Goal: Find specific page/section: Find specific page/section

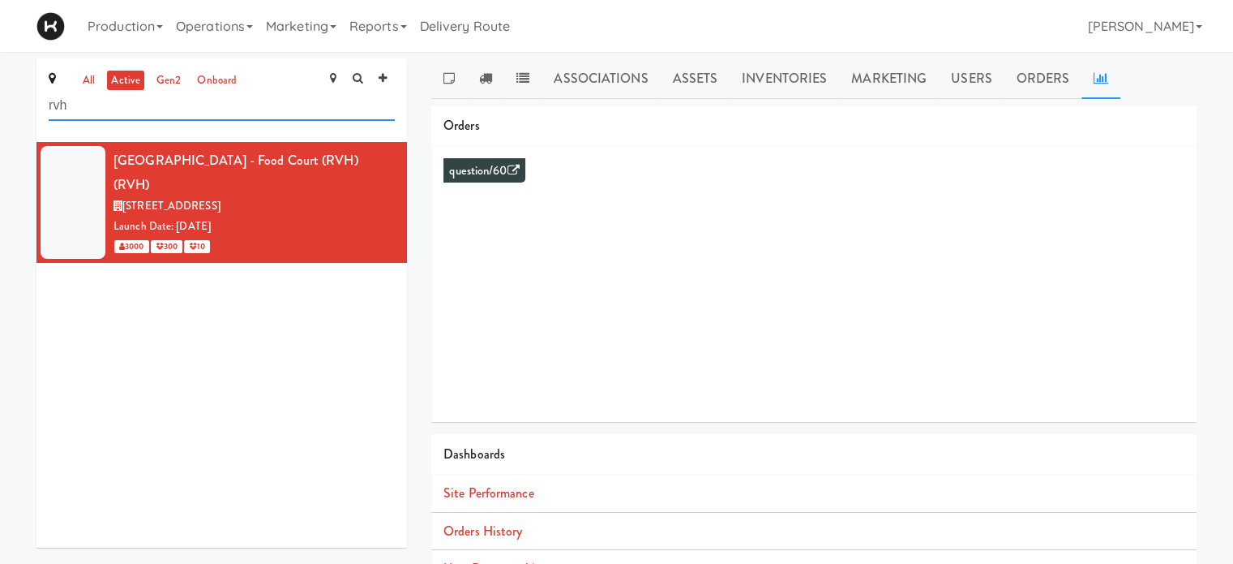
click at [165, 105] on input "rvh" at bounding box center [222, 106] width 346 height 30
type input "r"
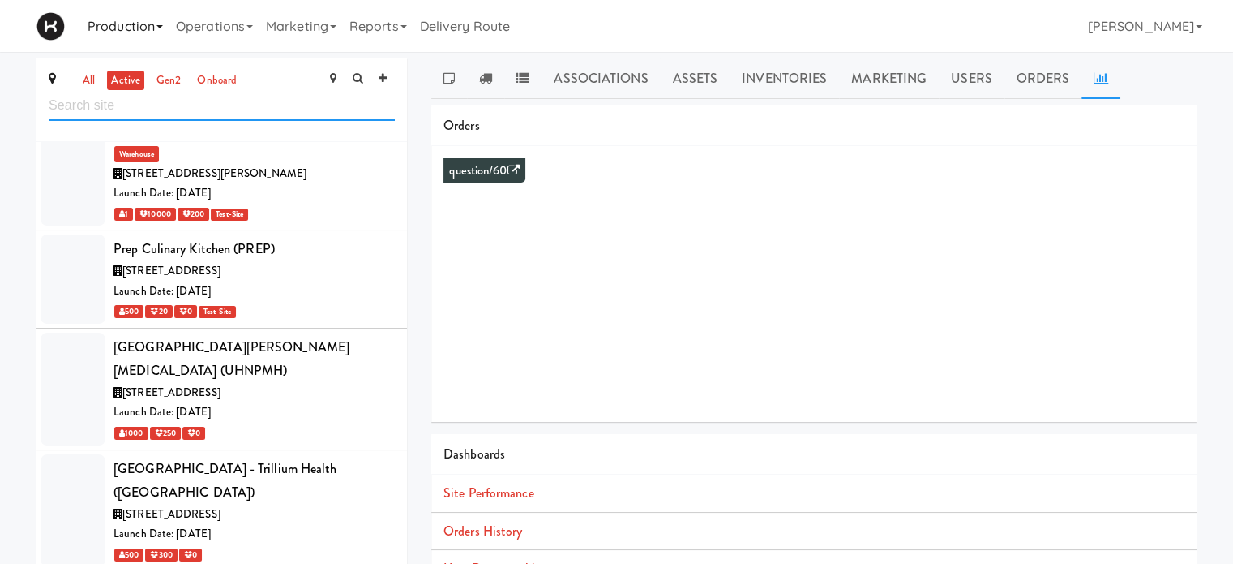
scroll to position [7586, 0]
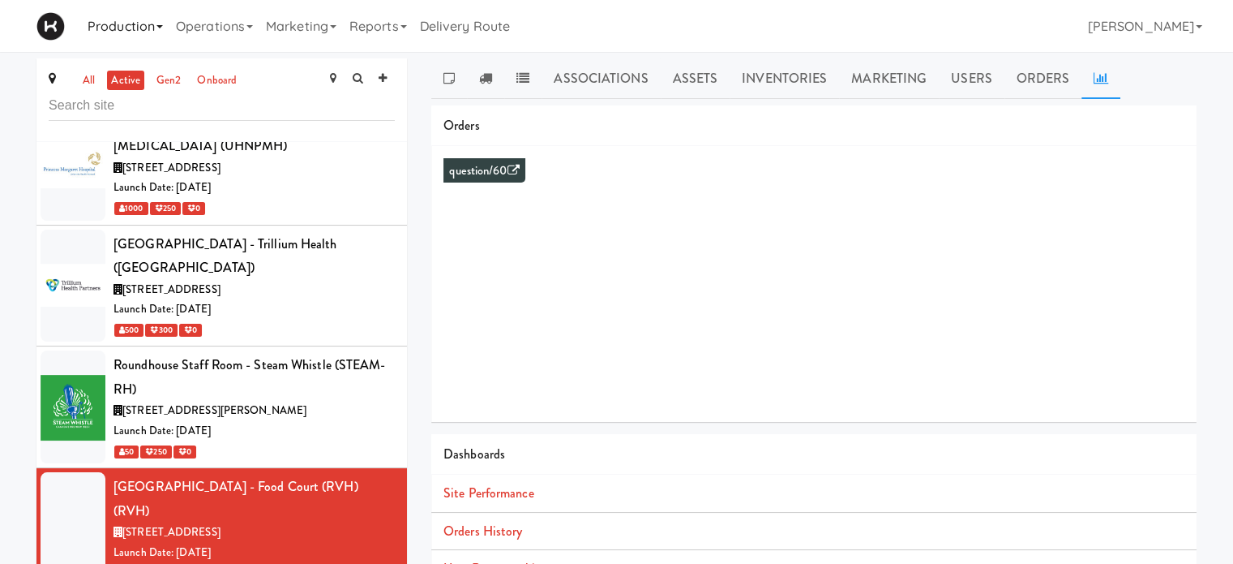
click at [114, 22] on link "Production" at bounding box center [125, 26] width 88 height 52
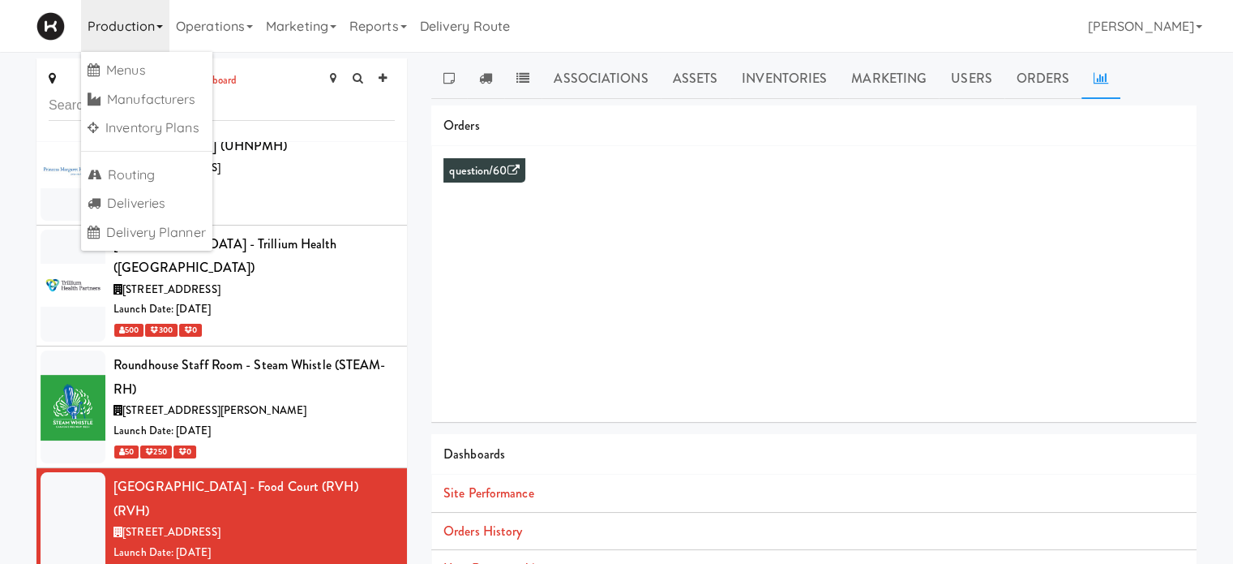
click at [114, 22] on link "Production" at bounding box center [125, 26] width 88 height 52
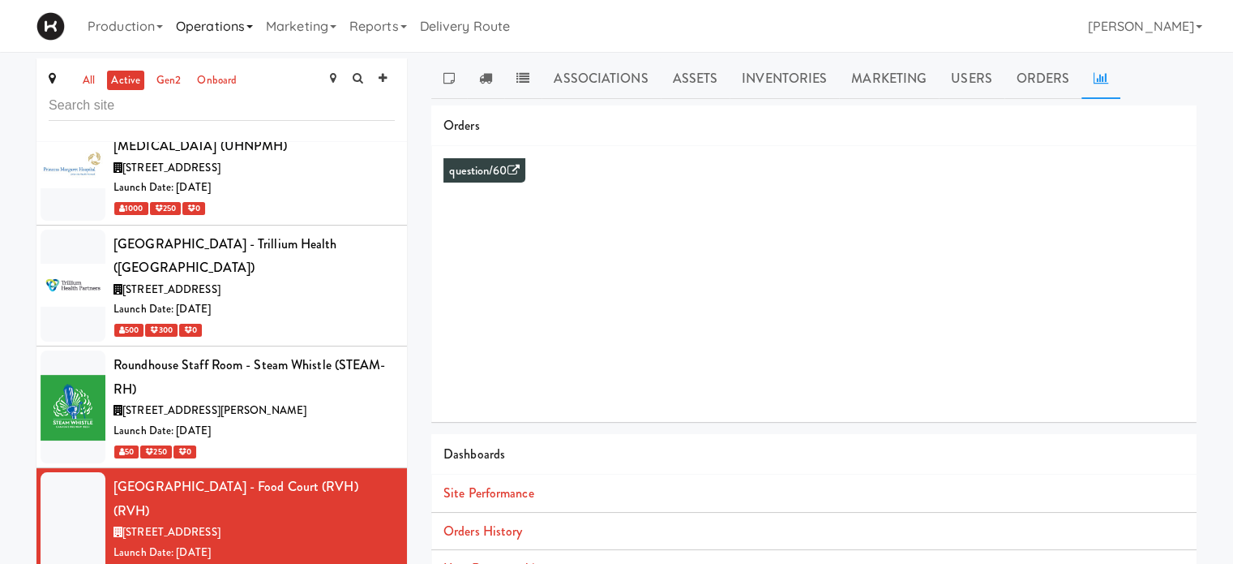
click at [204, 34] on link "Operations" at bounding box center [214, 26] width 90 height 52
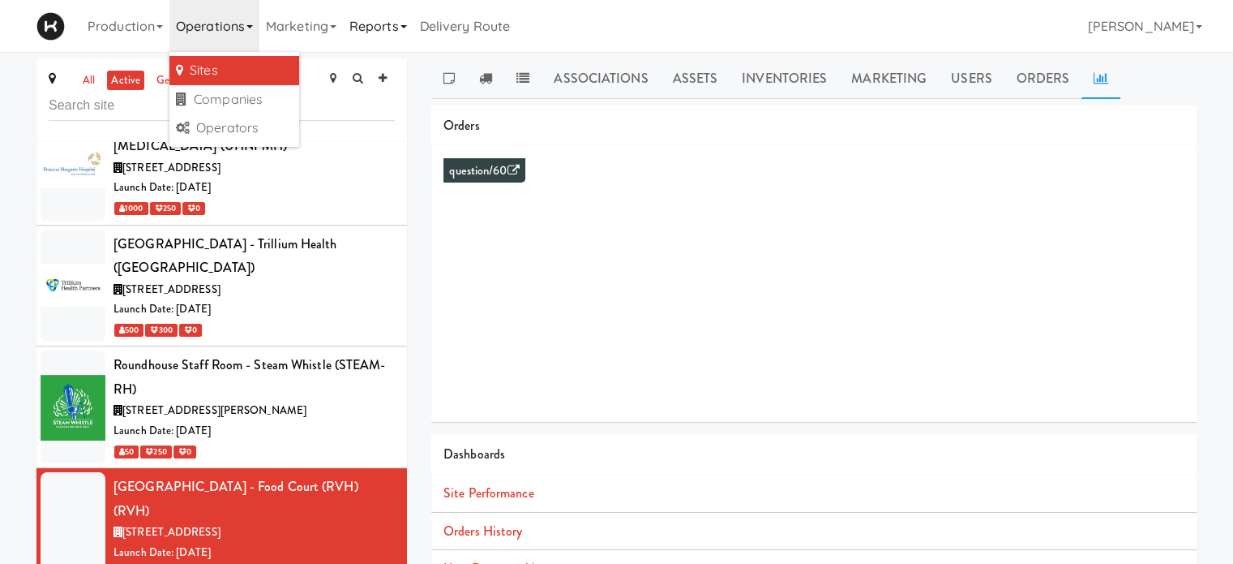
click at [353, 41] on link "Reports" at bounding box center [378, 26] width 71 height 52
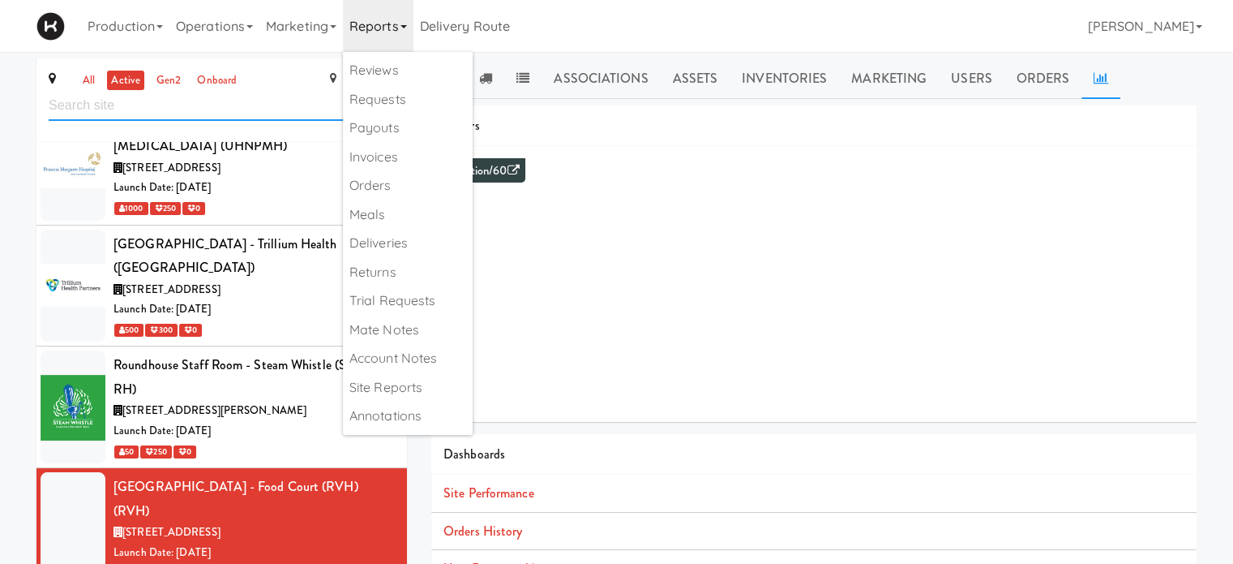
click at [203, 112] on input "text" at bounding box center [222, 106] width 346 height 30
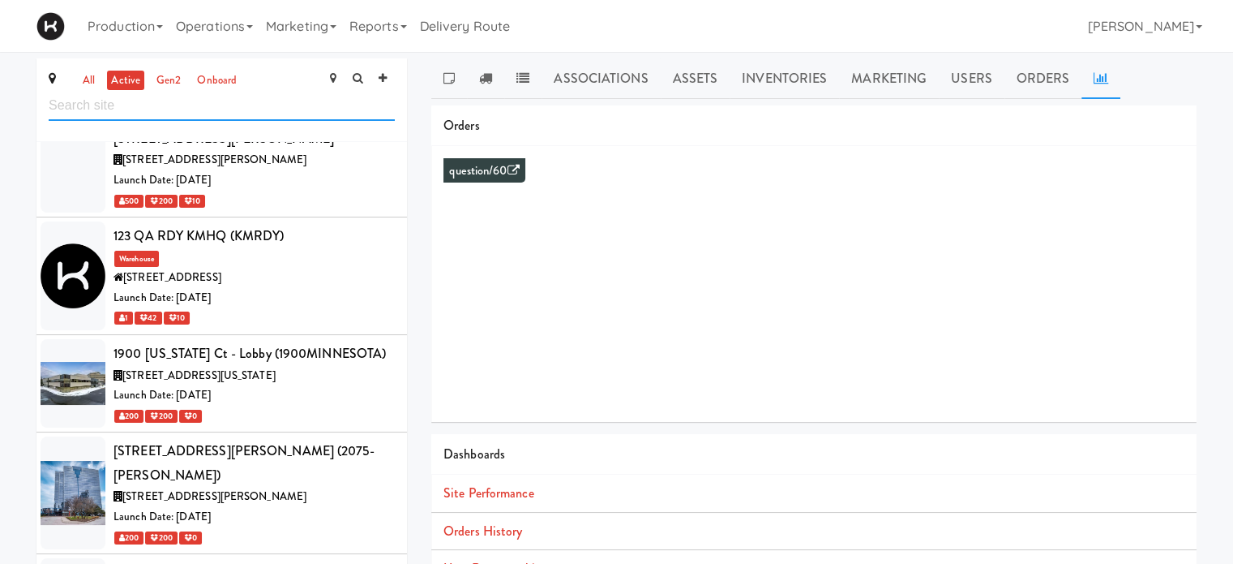
scroll to position [0, 0]
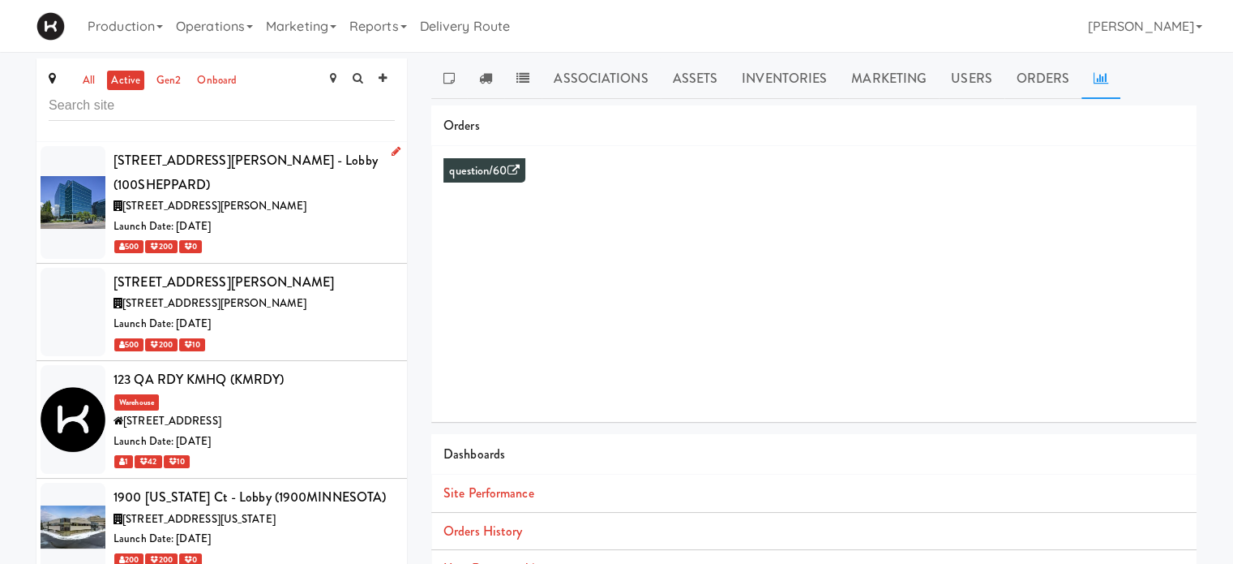
click at [283, 217] on div "Launch Date: [DATE]" at bounding box center [254, 227] width 281 height 20
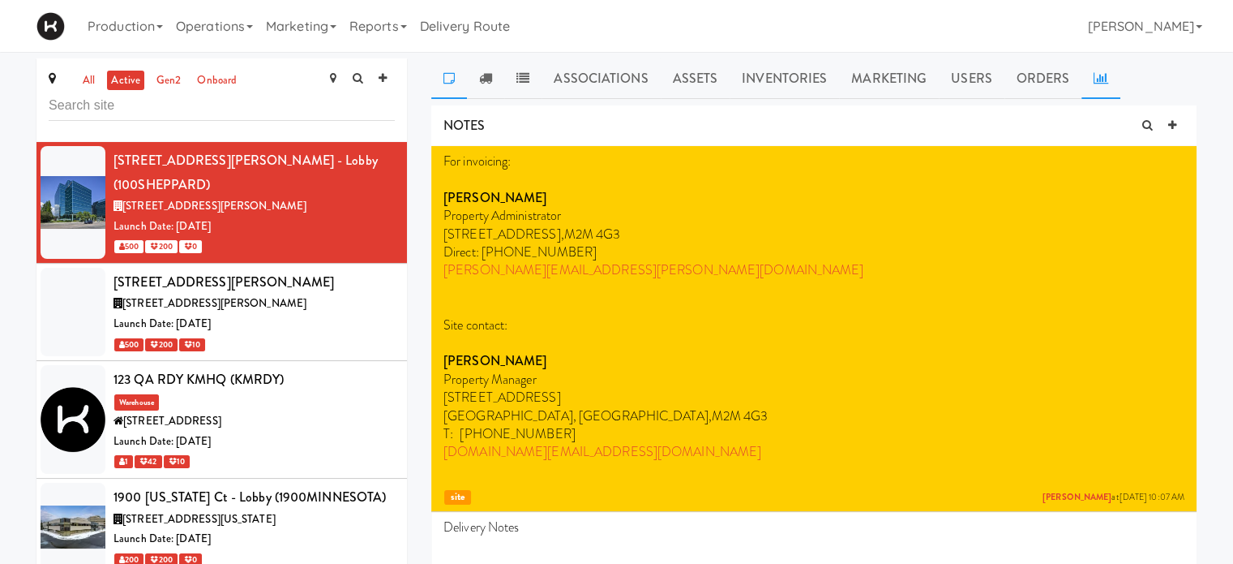
click at [1098, 78] on icon at bounding box center [1101, 77] width 15 height 13
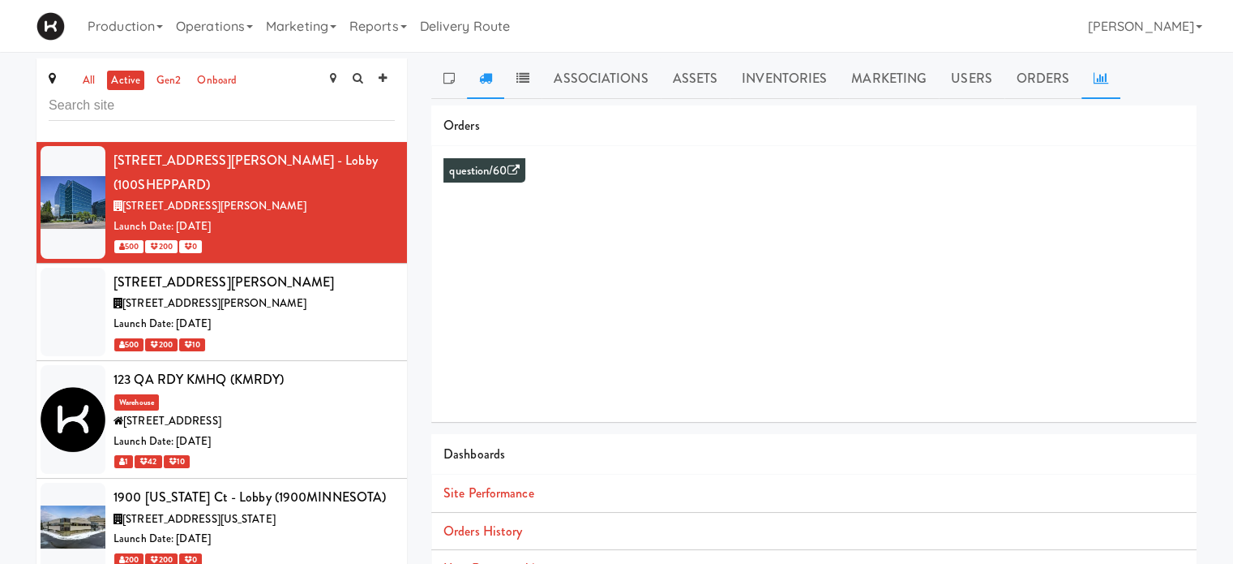
click at [489, 85] on link at bounding box center [485, 78] width 37 height 41
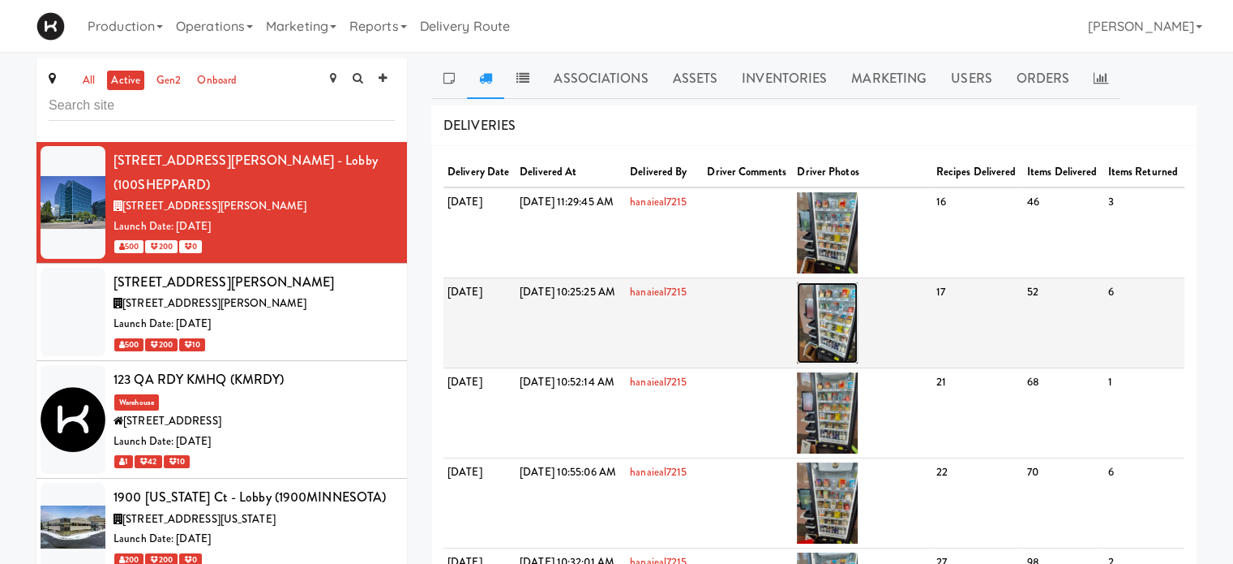
click at [856, 332] on img at bounding box center [827, 322] width 61 height 81
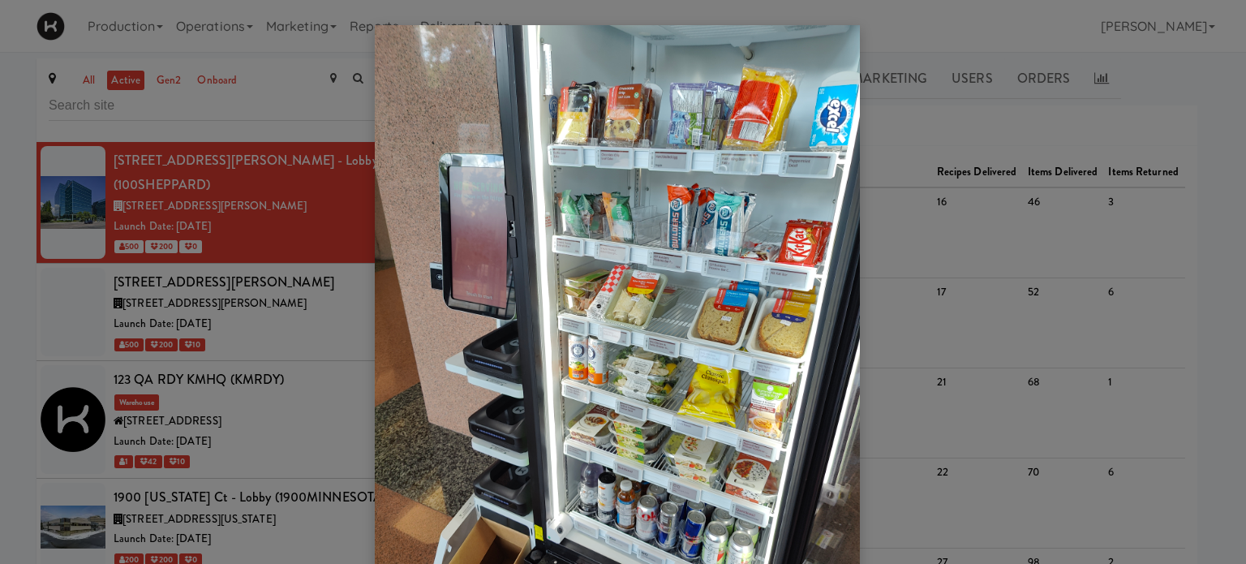
click at [1196, 87] on div at bounding box center [623, 282] width 1246 height 564
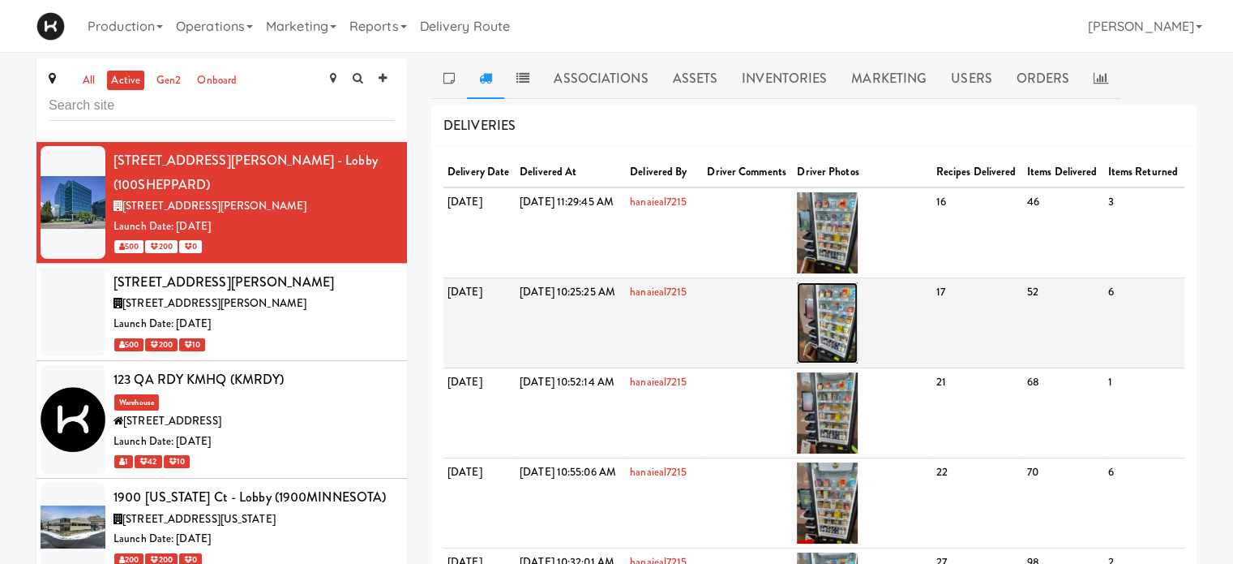
click at [858, 350] on img at bounding box center [827, 322] width 61 height 81
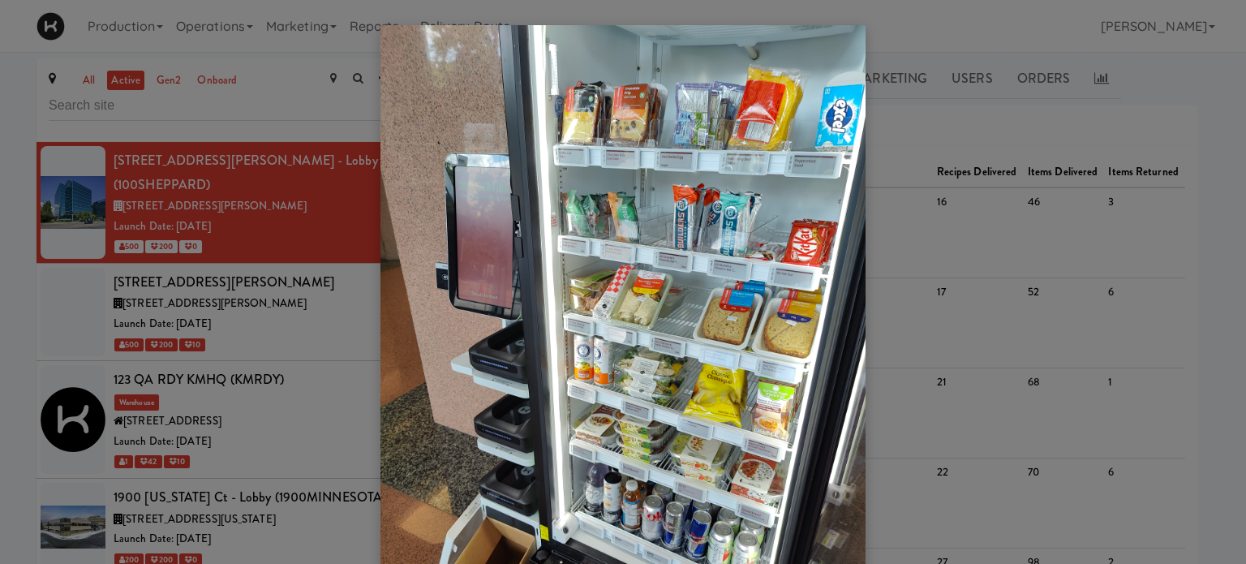
click at [1230, 265] on div at bounding box center [623, 282] width 1246 height 564
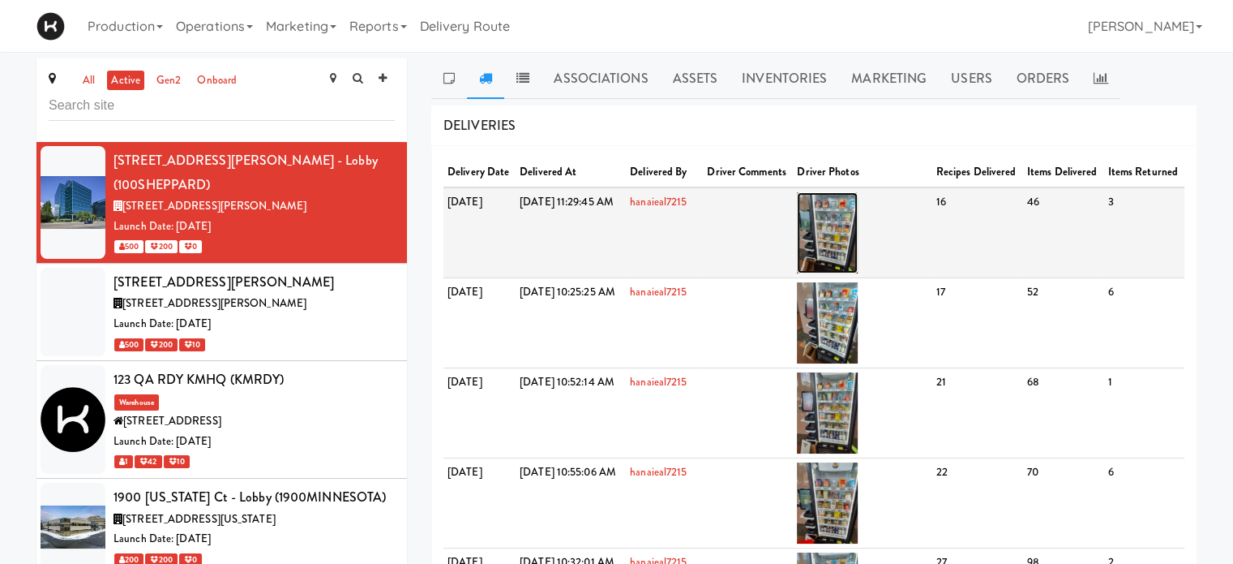
click at [858, 255] on img at bounding box center [827, 232] width 61 height 81
